Goal: Find specific page/section: Find specific page/section

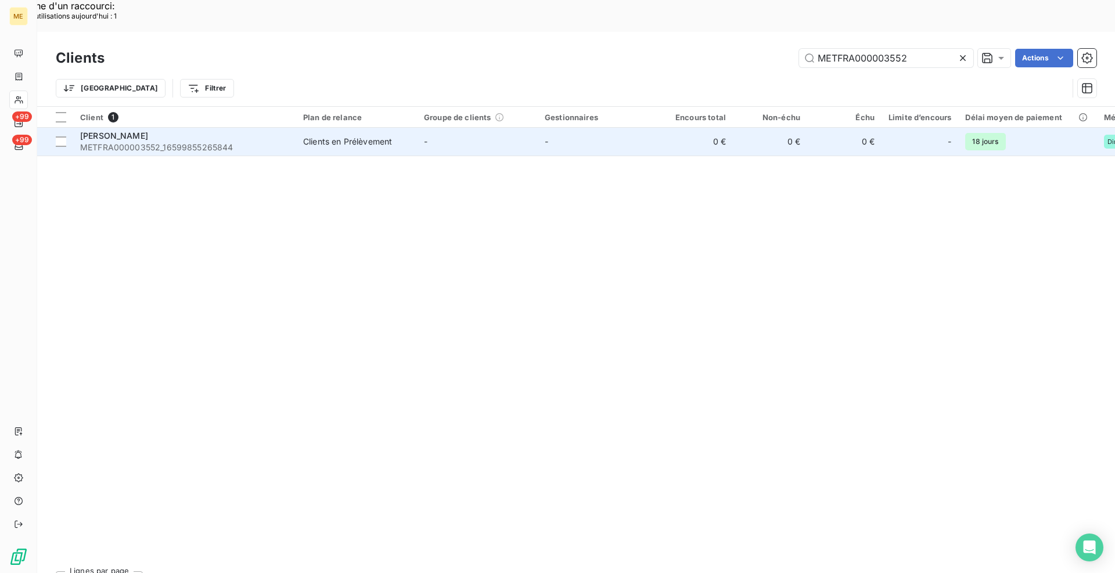
type input "METFRA000003552"
click at [352, 136] on div "Clients en Prélèvement" at bounding box center [347, 142] width 89 height 12
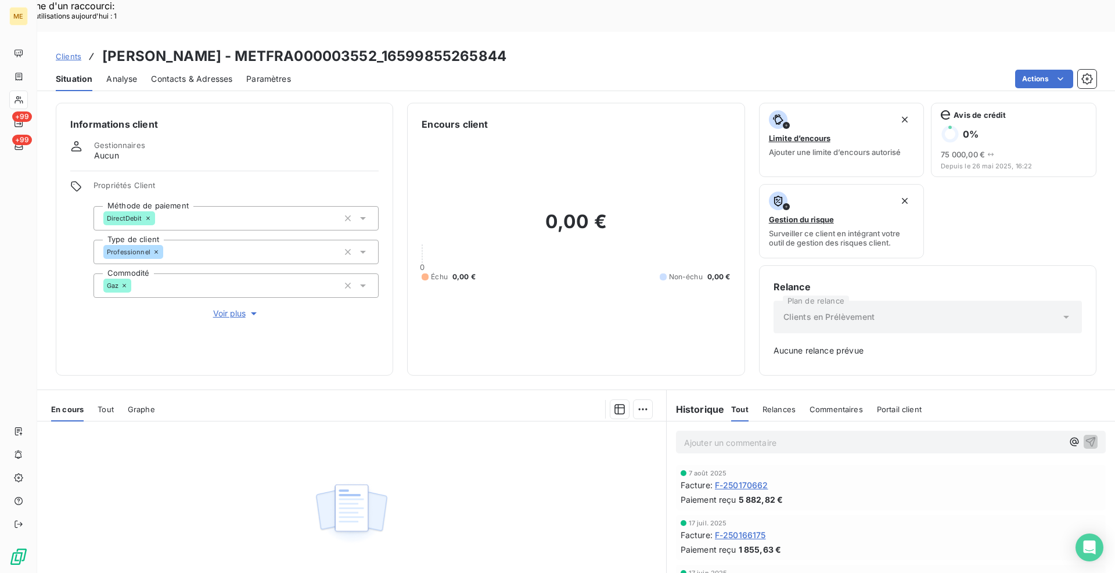
click at [755, 479] on span "F-250170662" at bounding box center [741, 485] width 53 height 12
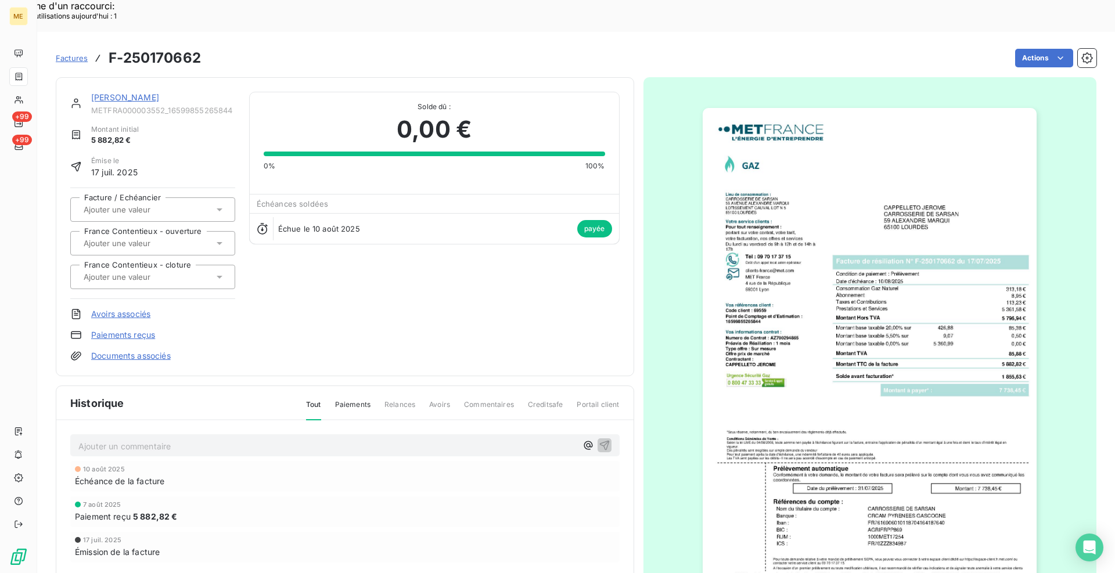
click at [859, 238] on img "button" at bounding box center [870, 344] width 334 height 473
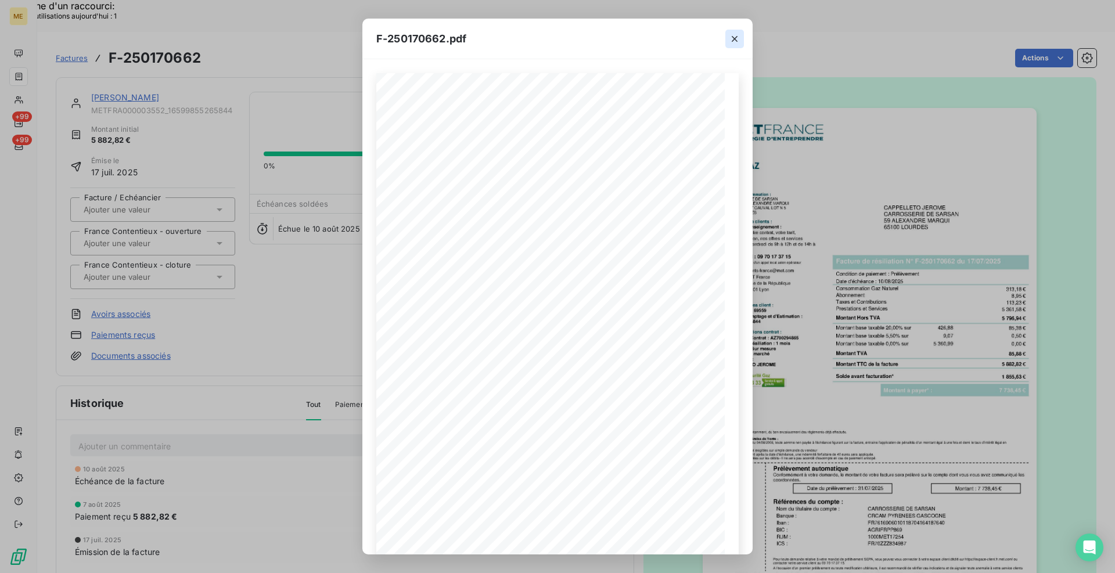
click at [732, 43] on icon "button" at bounding box center [735, 39] width 12 height 12
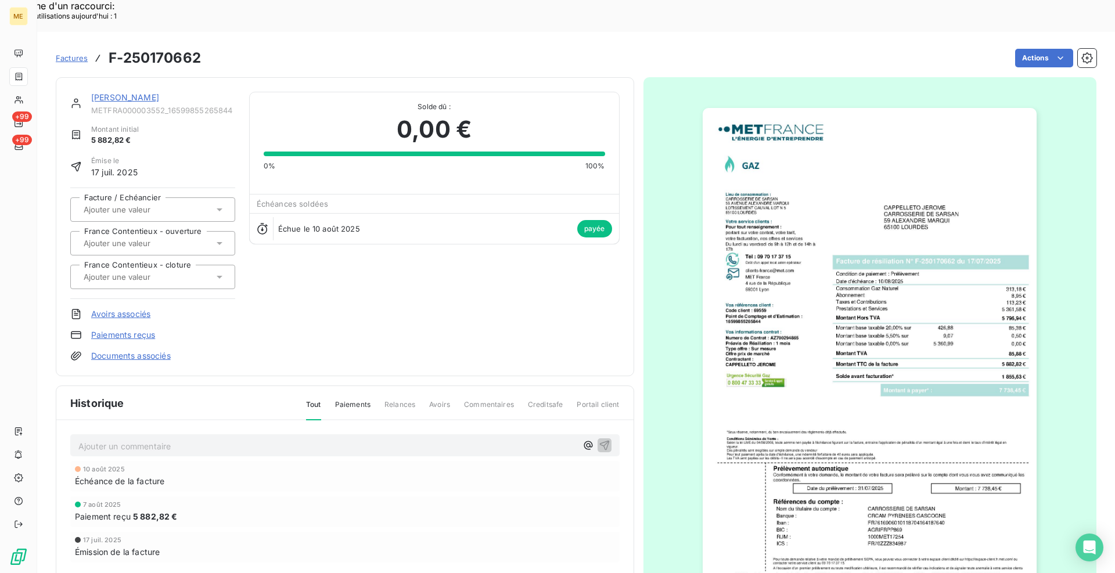
click at [920, 248] on img "button" at bounding box center [870, 344] width 334 height 473
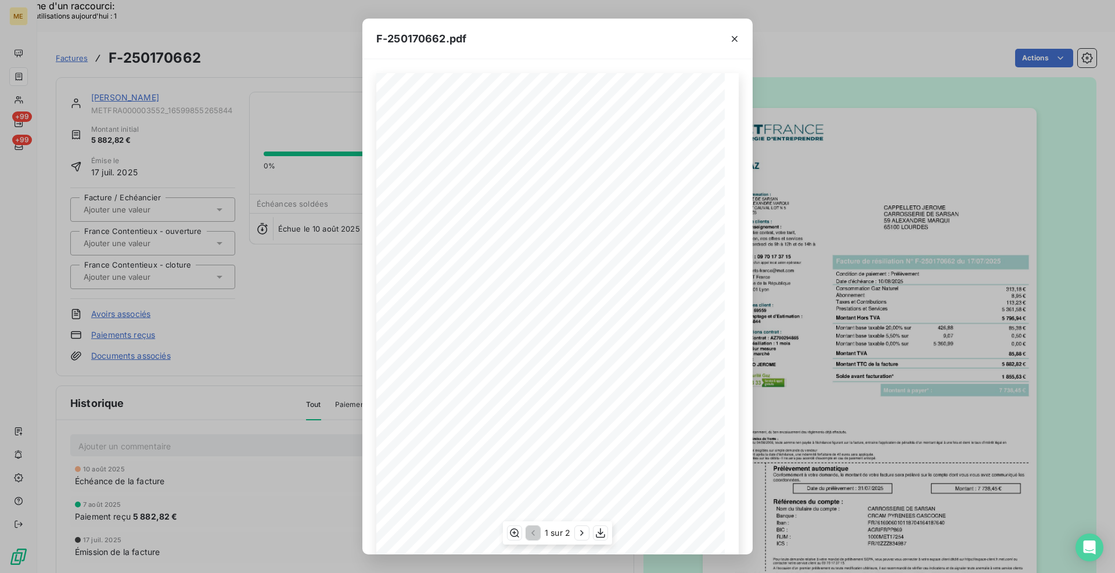
scroll to position [25, 0]
click at [584, 530] on icon "button" at bounding box center [582, 533] width 12 height 12
click at [736, 39] on icon "button" at bounding box center [735, 39] width 12 height 12
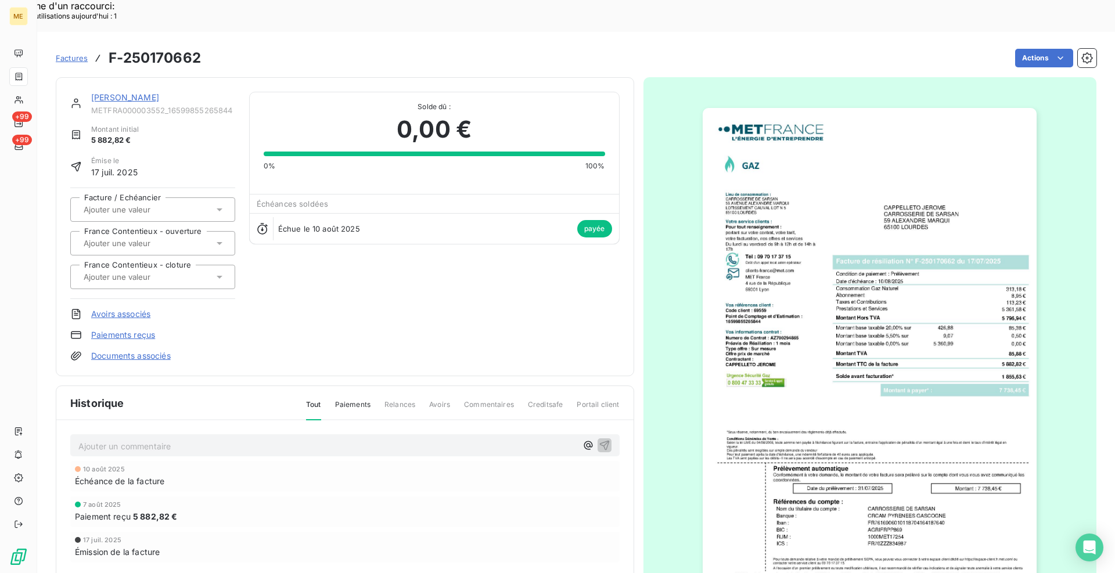
click at [706, 49] on div "Actions" at bounding box center [655, 58] width 881 height 19
click at [159, 92] on link "[PERSON_NAME]" at bounding box center [125, 97] width 68 height 10
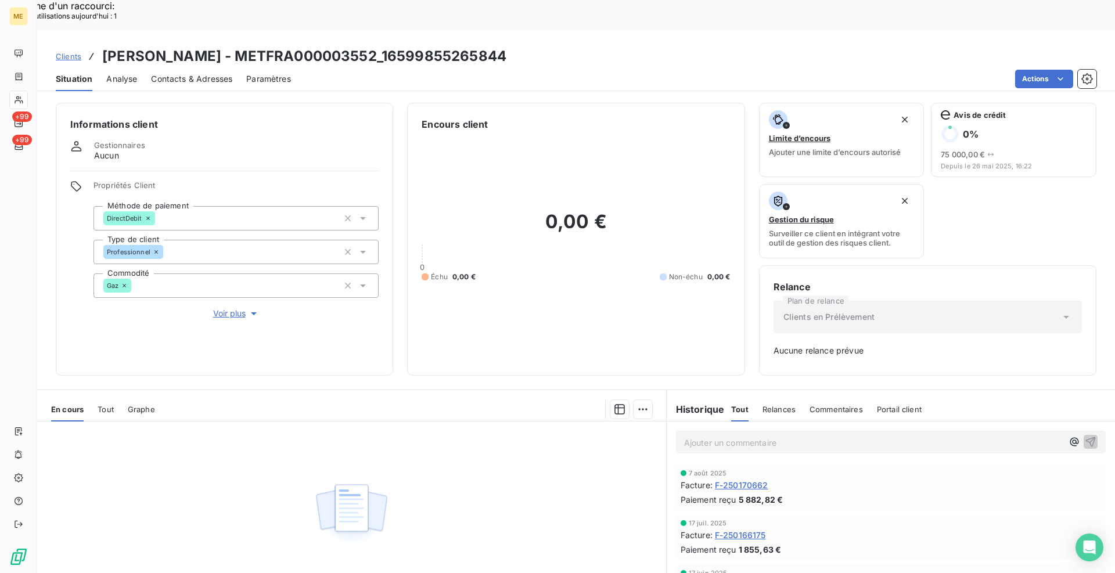
click at [759, 339] on div "Relance Plan de relance Clients en Prélèvement Aucune relance prévue" at bounding box center [927, 320] width 337 height 110
click at [746, 347] on div "Informations client Gestionnaires Aucun Propriétés Client Méthode de paiement D…" at bounding box center [576, 350] width 1078 height 509
click at [404, 344] on div "Informations client Gestionnaires Aucun Propriétés Client Méthode de paiement D…" at bounding box center [576, 350] width 1078 height 509
click at [400, 339] on div "Informations client Gestionnaires Aucun Propriétés Client Méthode de paiement D…" at bounding box center [576, 239] width 1078 height 273
click at [755, 479] on span "F-250170662" at bounding box center [741, 485] width 53 height 12
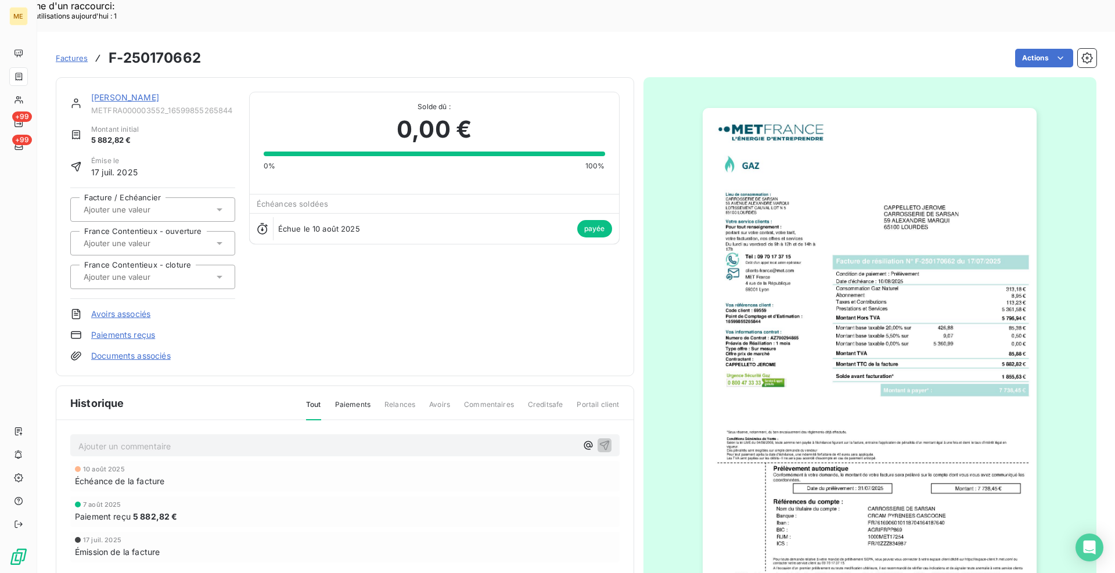
click at [811, 346] on img "button" at bounding box center [870, 344] width 334 height 473
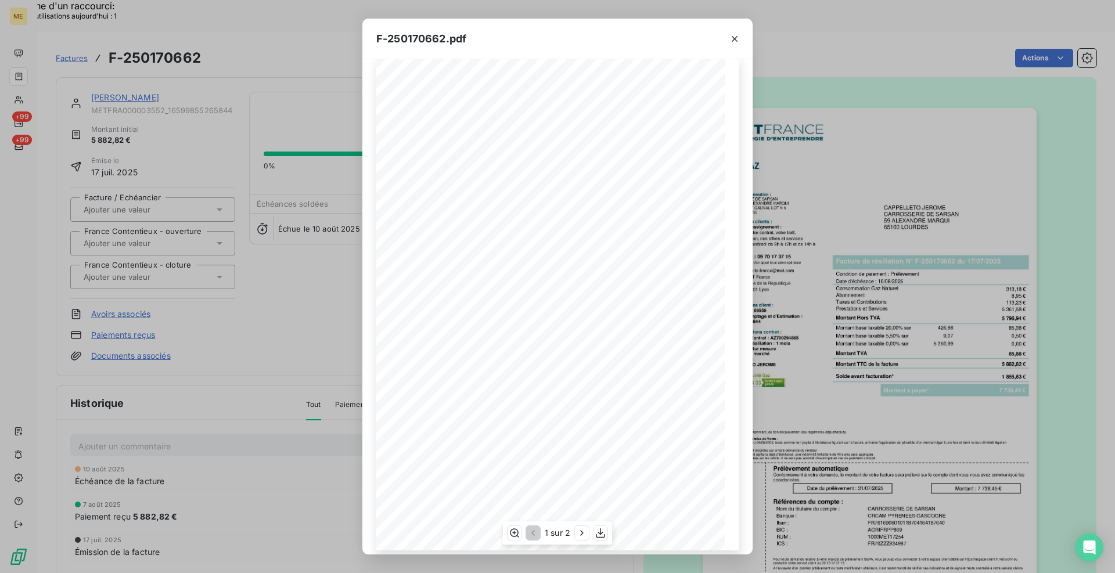
scroll to position [25, 0]
click at [582, 535] on icon "button" at bounding box center [582, 533] width 12 height 12
click at [516, 534] on icon "button" at bounding box center [514, 533] width 12 height 12
click at [739, 35] on icon "button" at bounding box center [735, 39] width 12 height 12
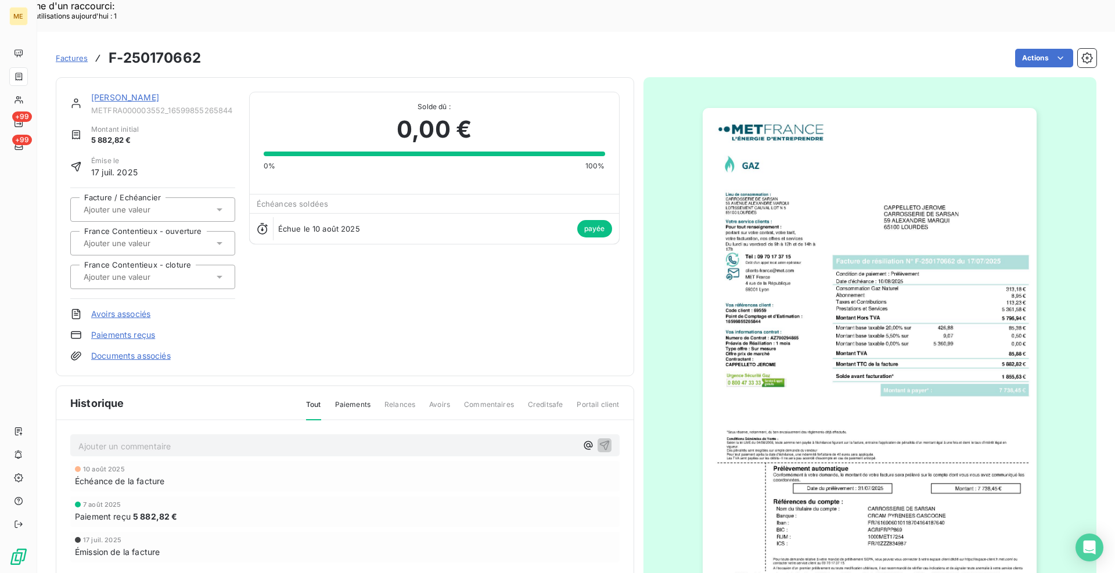
click at [78, 53] on span "Factures" at bounding box center [72, 57] width 32 height 9
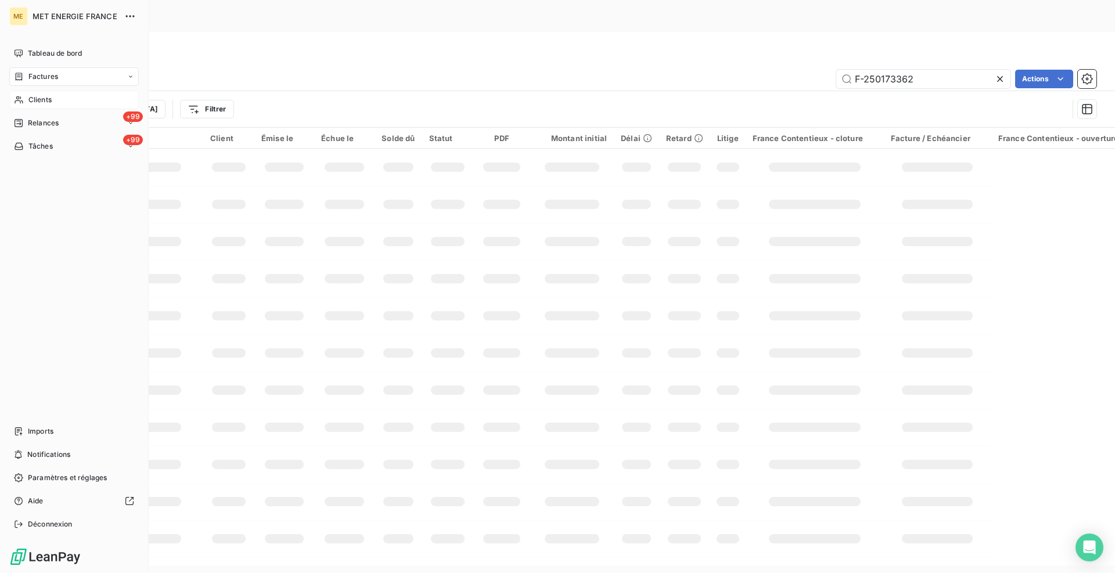
click at [24, 101] on div "Clients" at bounding box center [73, 100] width 129 height 19
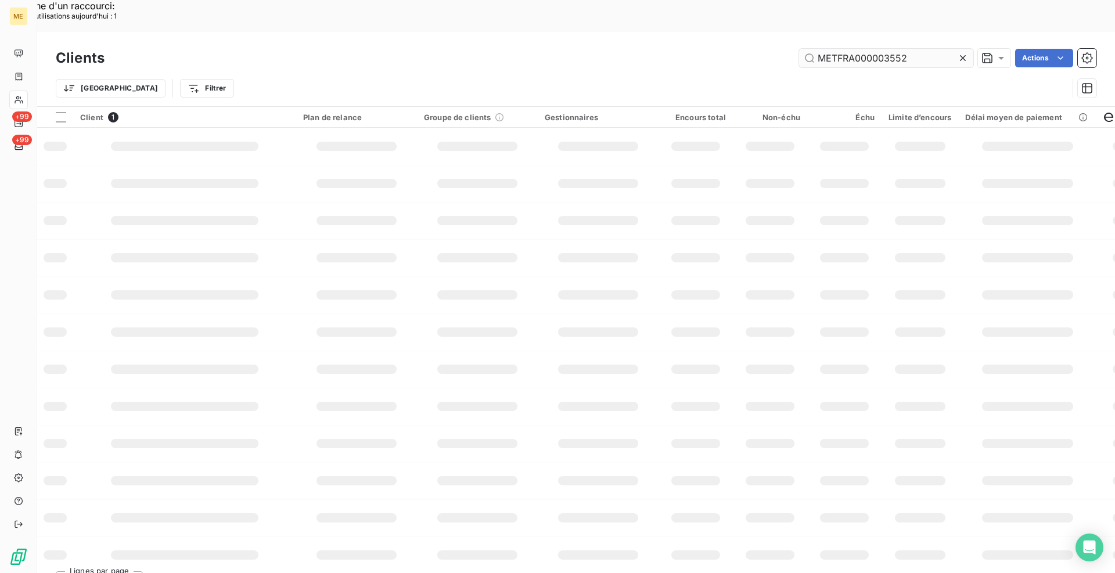
click at [881, 49] on input "METFRA000003552" at bounding box center [886, 58] width 174 height 19
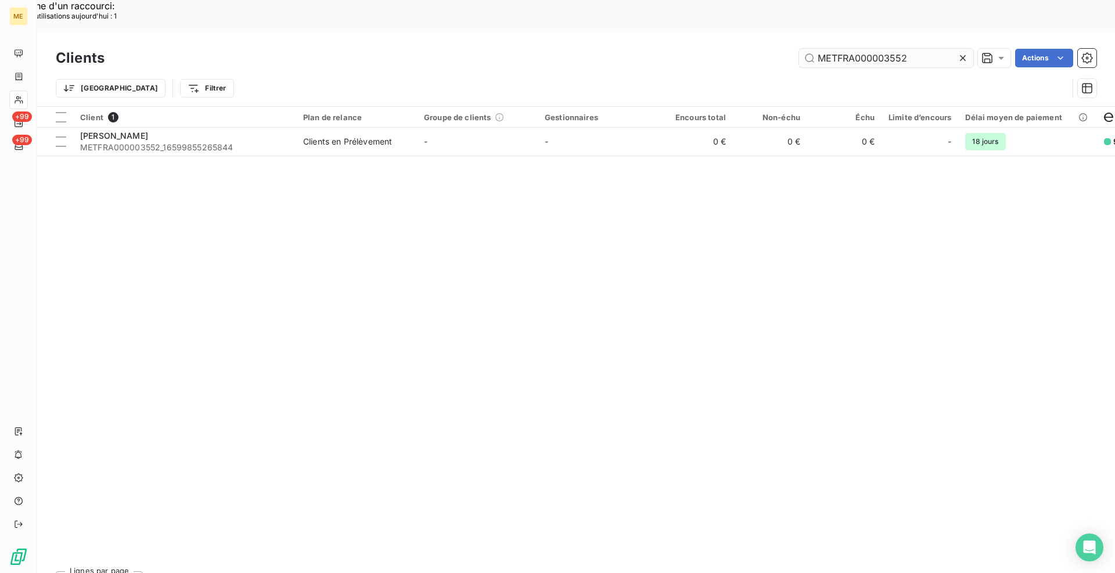
click at [881, 49] on input "METFRA000003552" at bounding box center [886, 58] width 174 height 19
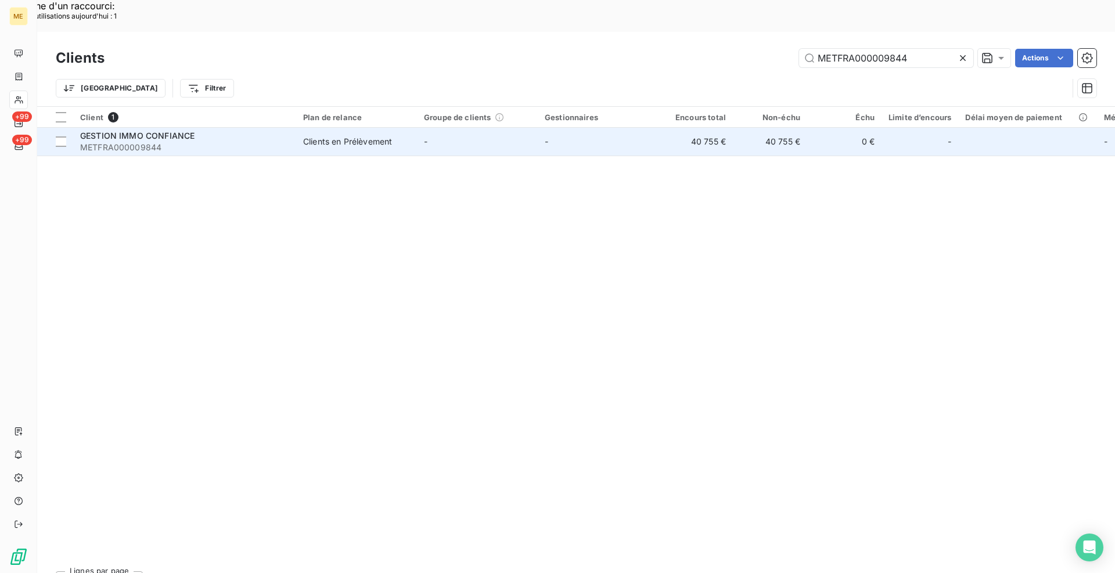
type input "METFRA000009844"
click at [234, 142] on span "METFRA000009844" at bounding box center [184, 148] width 209 height 12
